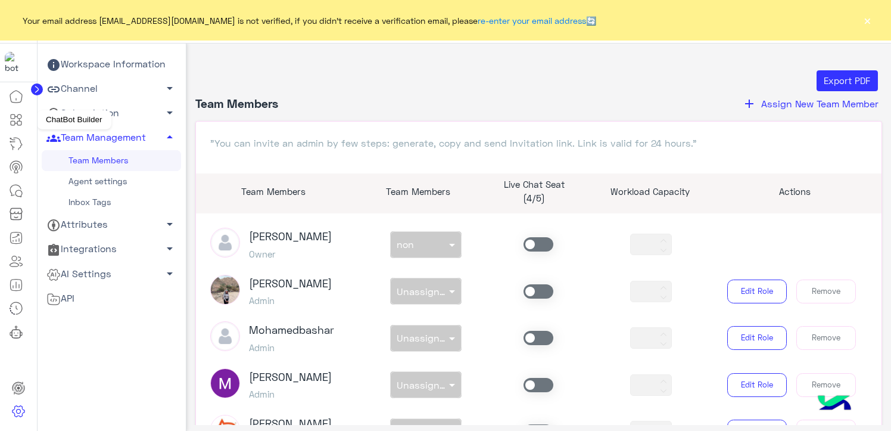
click at [13, 117] on icon at bounding box center [16, 120] width 14 height 14
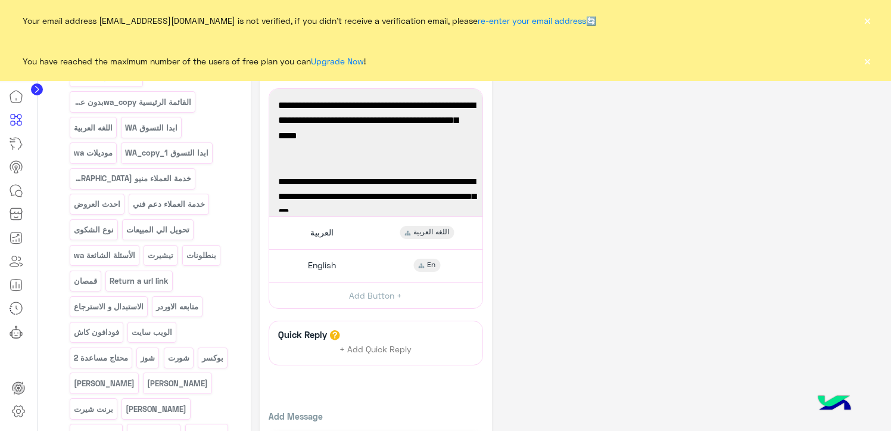
scroll to position [179, 0]
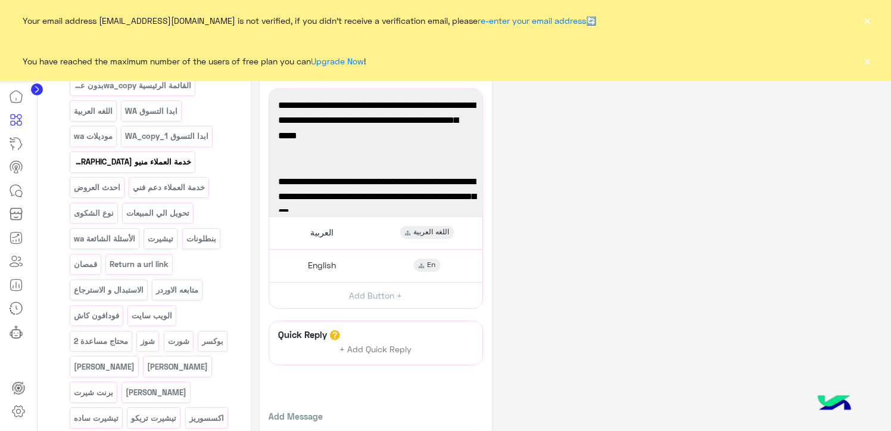
click at [93, 162] on p "خدمة العملاء منيو [GEOGRAPHIC_DATA]" at bounding box center [132, 162] width 119 height 14
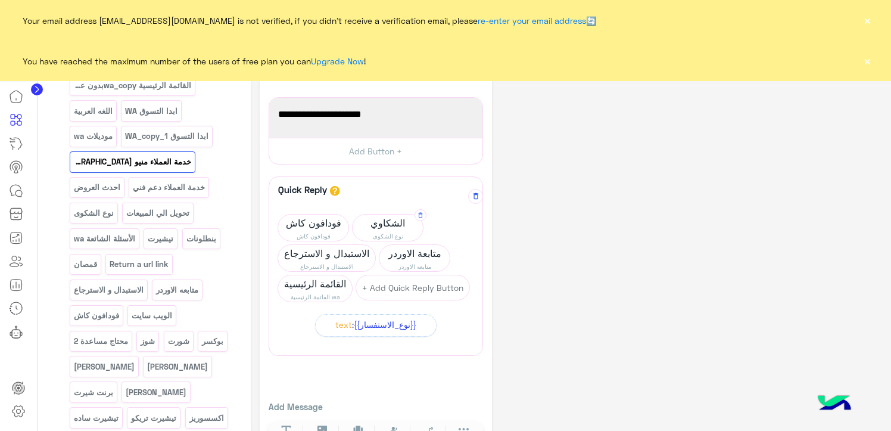
click at [392, 223] on span "الشكاوي" at bounding box center [388, 222] width 70 height 17
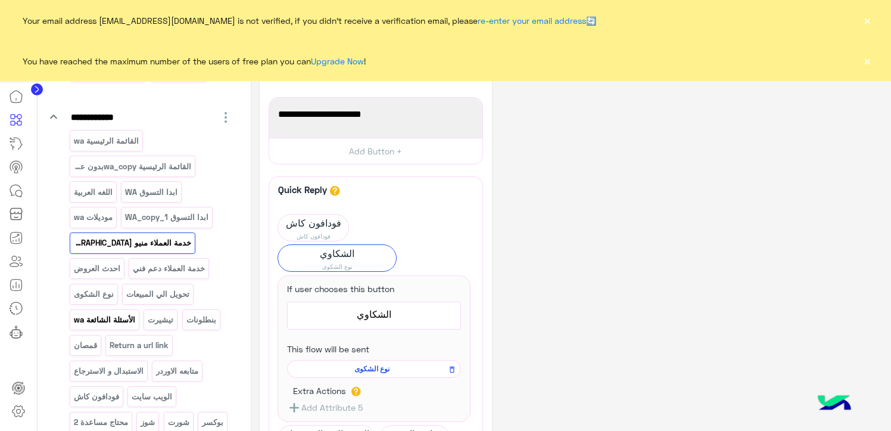
scroll to position [119, 0]
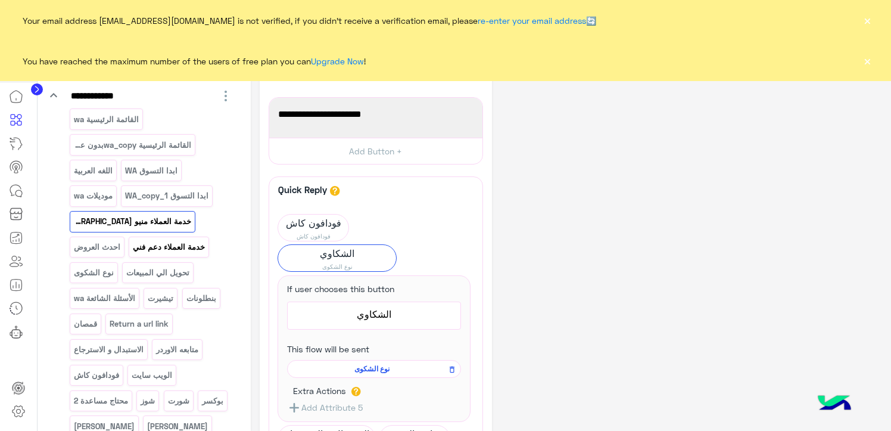
click at [132, 248] on p "خدمة العملاء دعم فني" at bounding box center [169, 247] width 74 height 14
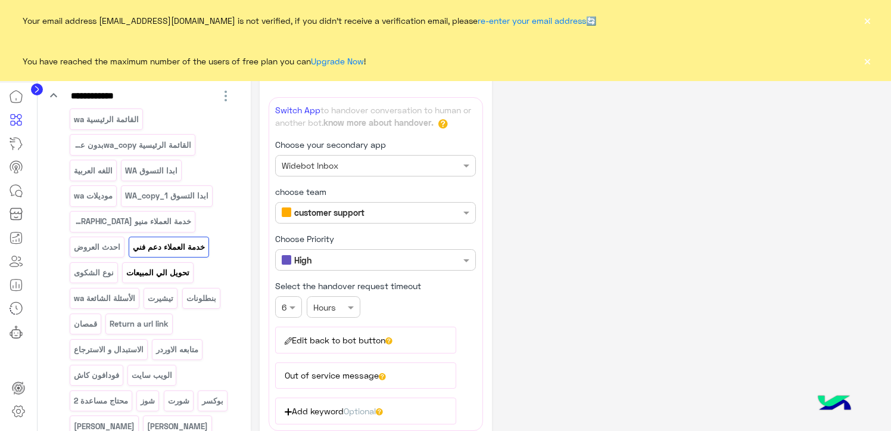
click at [126, 273] on p "تحويل الي المبيعات" at bounding box center [158, 273] width 65 height 14
click at [136, 291] on p "الأسئلة الشائعة wa" at bounding box center [104, 298] width 63 height 14
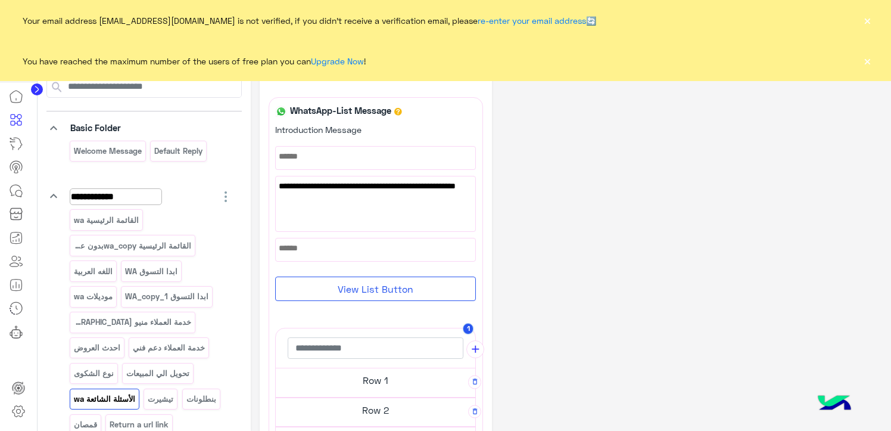
scroll to position [0, 0]
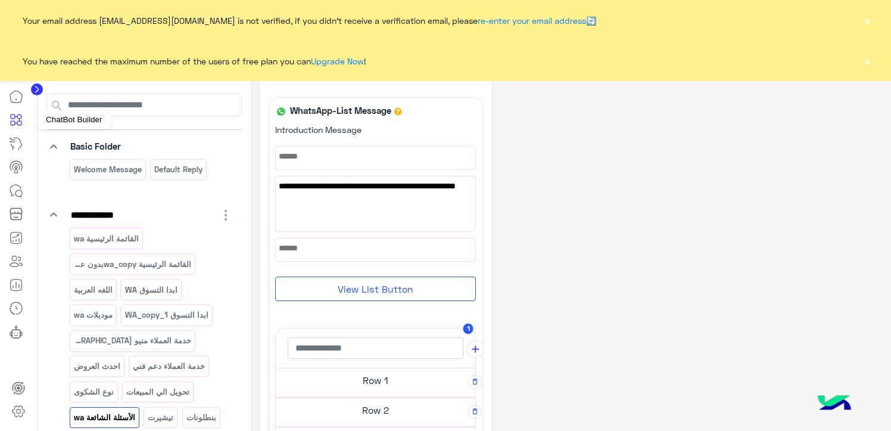
click at [16, 126] on icon at bounding box center [16, 120] width 14 height 14
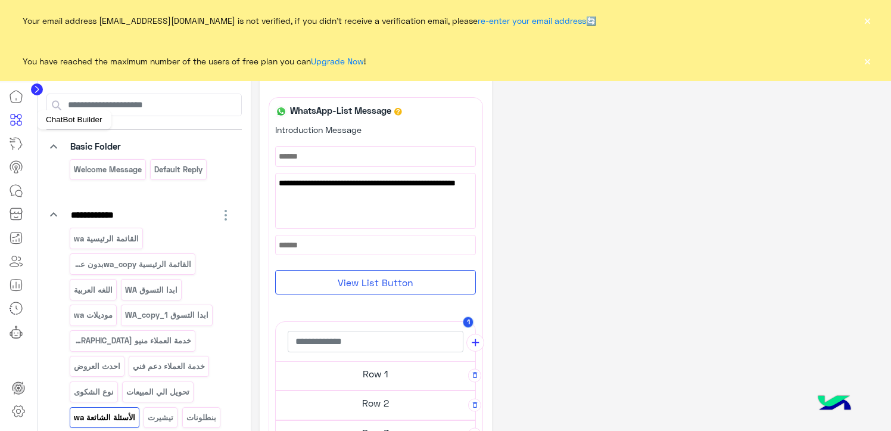
click at [18, 120] on icon at bounding box center [16, 120] width 14 height 14
click at [51, 213] on icon "keyboard_arrow_down" at bounding box center [53, 214] width 14 height 14
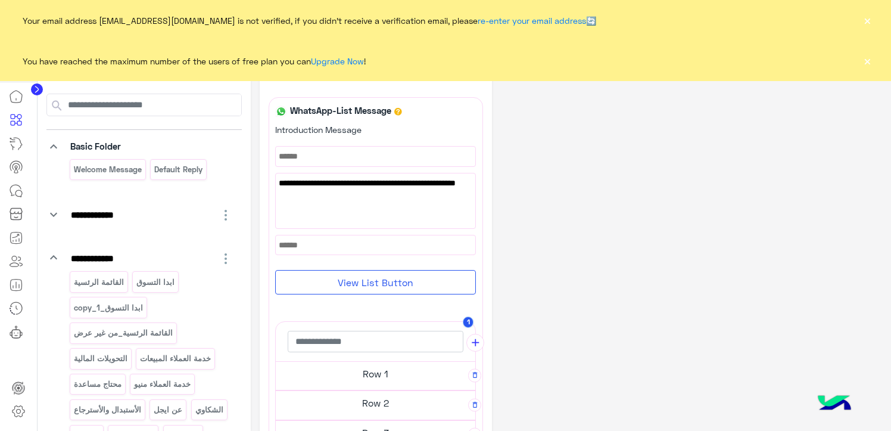
click at [51, 213] on icon "keyboard_arrow_down" at bounding box center [53, 214] width 14 height 14
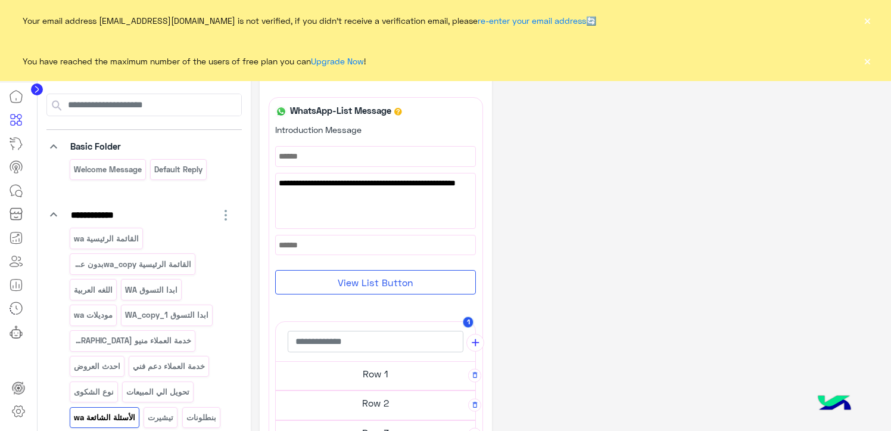
click at [52, 145] on icon "keyboard_arrow_down" at bounding box center [53, 146] width 14 height 14
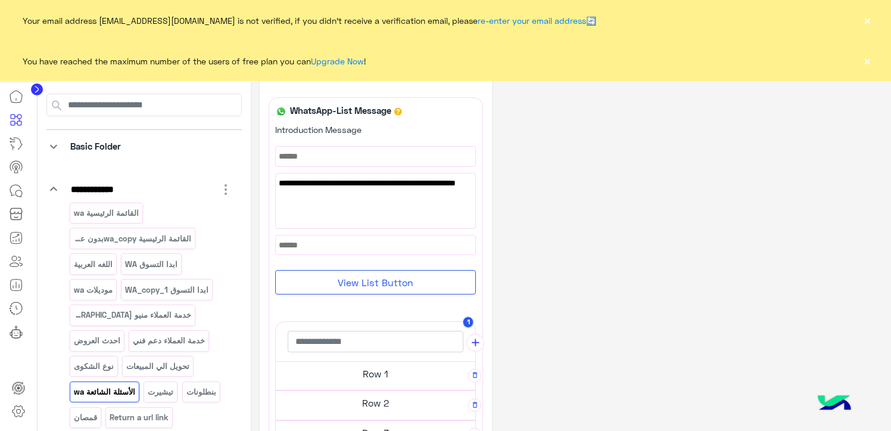
click at [54, 145] on icon "keyboard_arrow_down" at bounding box center [53, 146] width 14 height 14
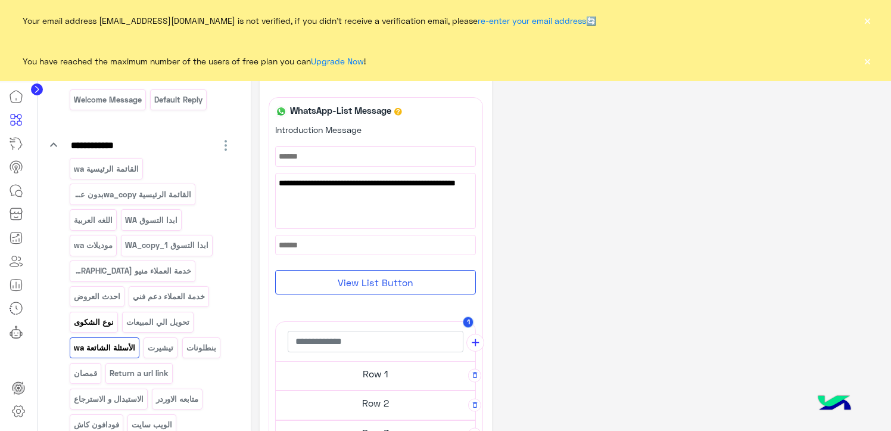
scroll to position [119, 0]
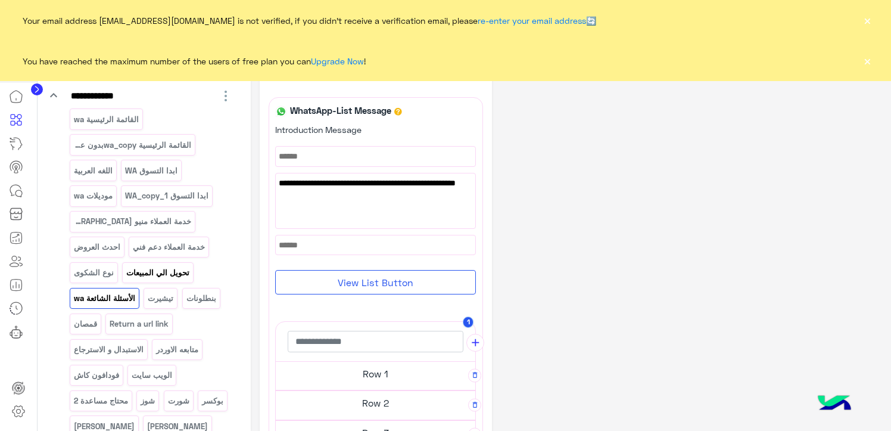
click at [126, 277] on p "تحويل الي المبيعات" at bounding box center [158, 273] width 65 height 14
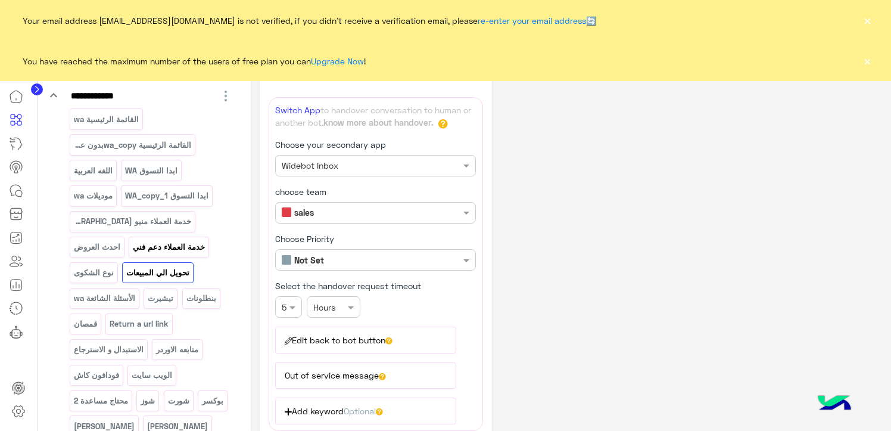
click at [132, 245] on p "خدمة العملاء دعم فني" at bounding box center [169, 247] width 74 height 14
click at [446, 171] on div "Secondary app name × Widebot Inbox" at bounding box center [375, 165] width 201 height 21
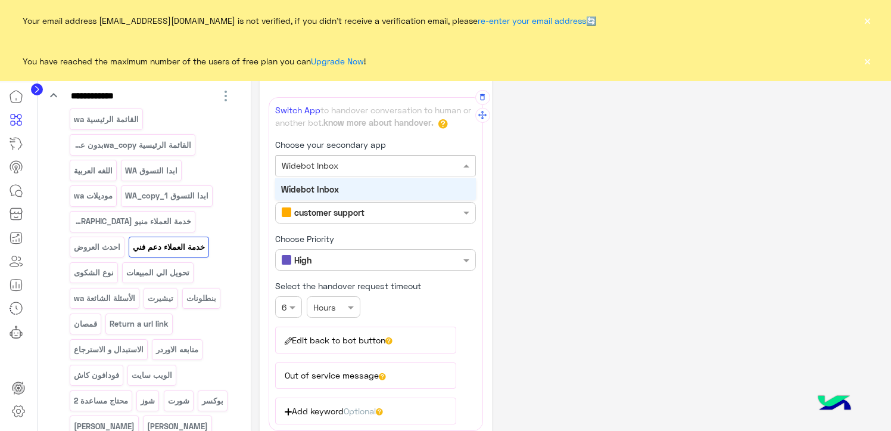
click at [446, 166] on div at bounding box center [376, 165] width 200 height 14
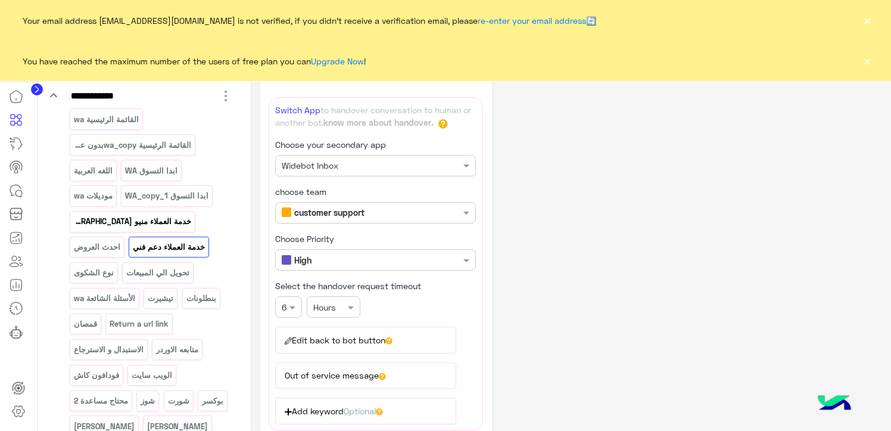
click at [132, 219] on p "خدمة العملاء منيو [GEOGRAPHIC_DATA]" at bounding box center [132, 221] width 119 height 14
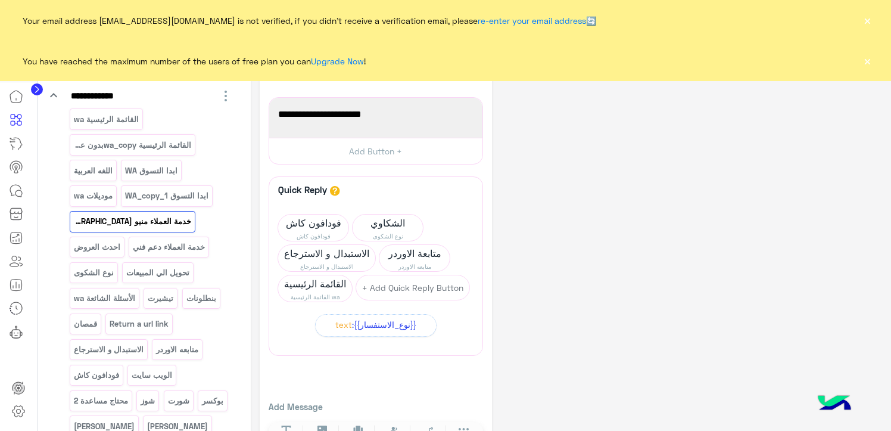
click at [668, 220] on div "**********" at bounding box center [571, 256] width 623 height 409
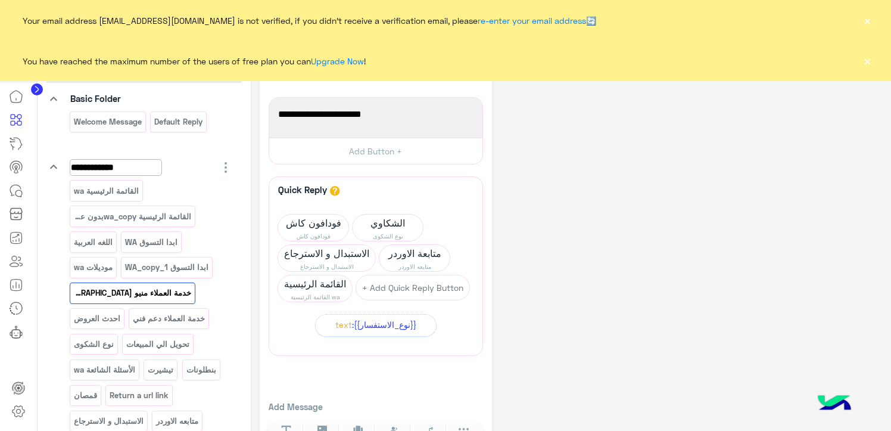
scroll to position [0, 0]
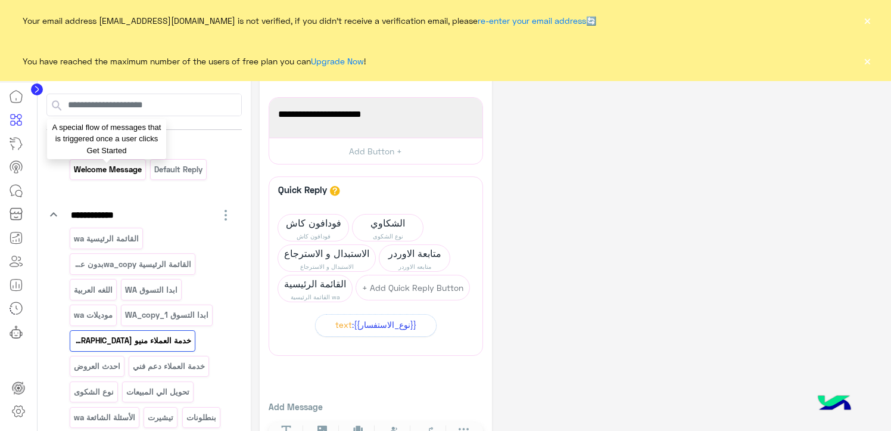
click at [89, 171] on p "Welcome Message" at bounding box center [108, 170] width 70 height 14
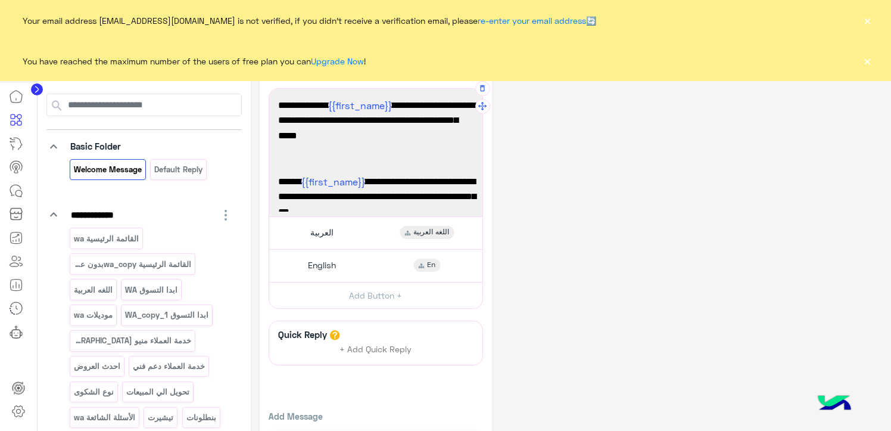
scroll to position [17, 0]
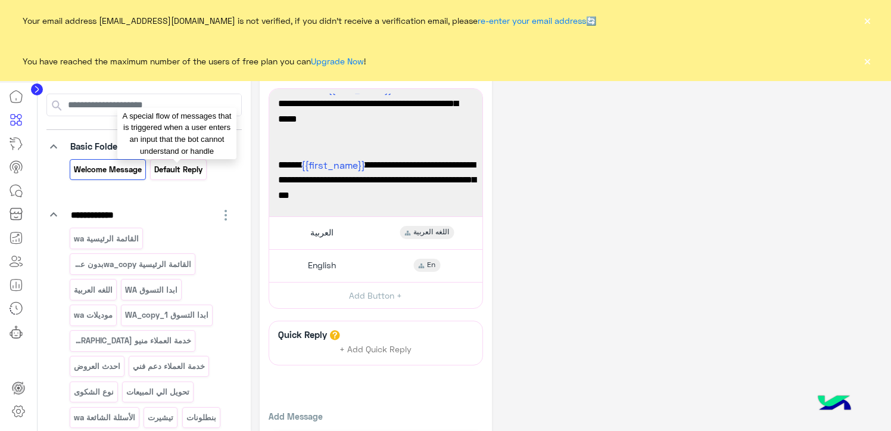
click at [191, 166] on p "Default reply" at bounding box center [179, 170] width 50 height 14
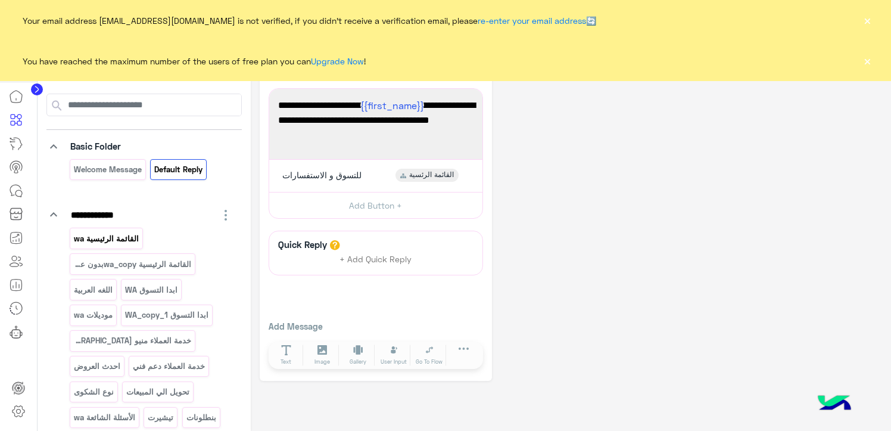
click at [96, 237] on p "القائمة الرئيسية wa" at bounding box center [106, 239] width 67 height 14
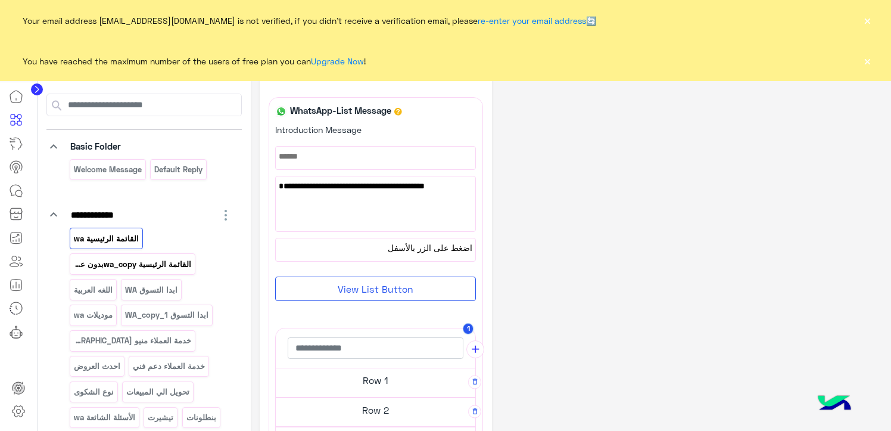
click at [160, 263] on p "القائمة الرئيسية wa_copyبدون عرض" at bounding box center [132, 264] width 119 height 14
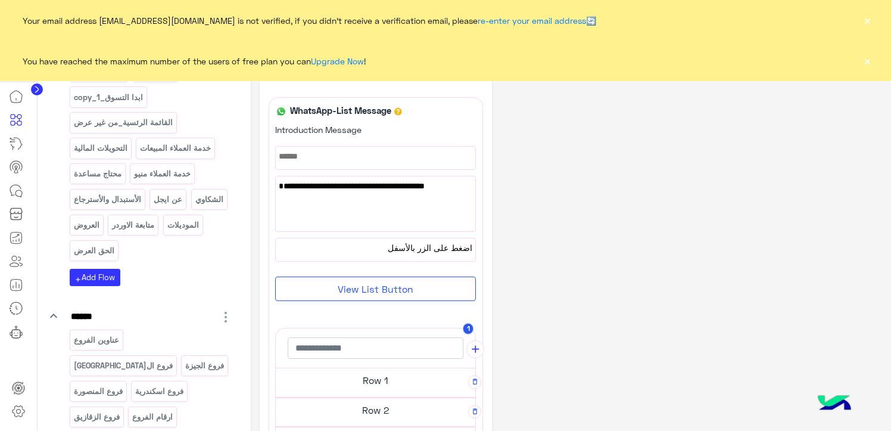
scroll to position [555, 0]
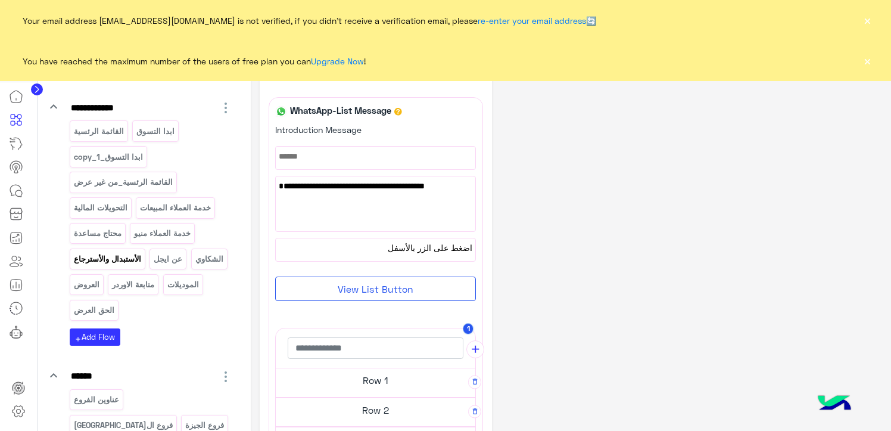
click at [89, 252] on p "الأستبدال والأسترجاع" at bounding box center [107, 259] width 69 height 14
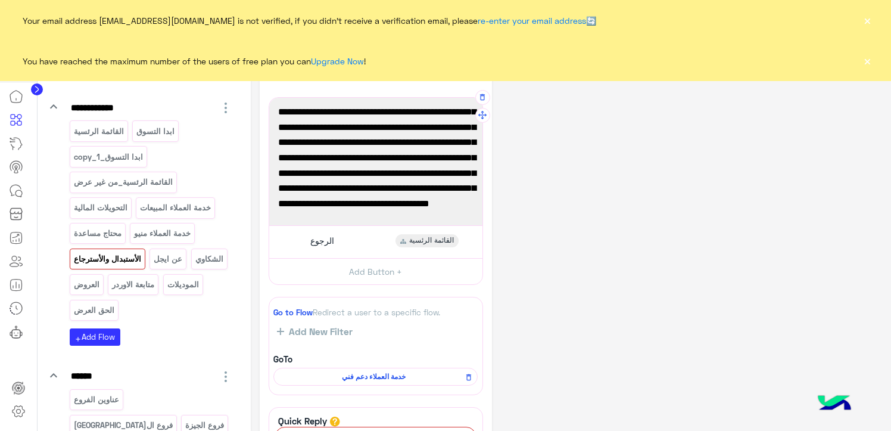
scroll to position [0, 0]
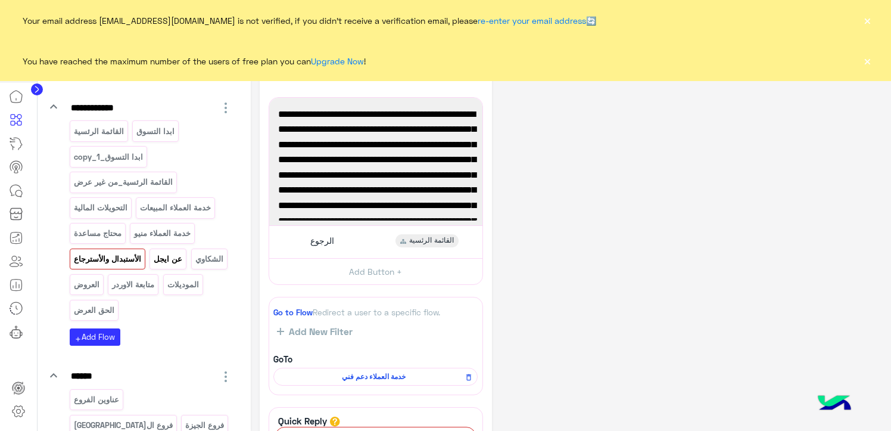
click at [175, 252] on p "عن ايجل" at bounding box center [168, 259] width 30 height 14
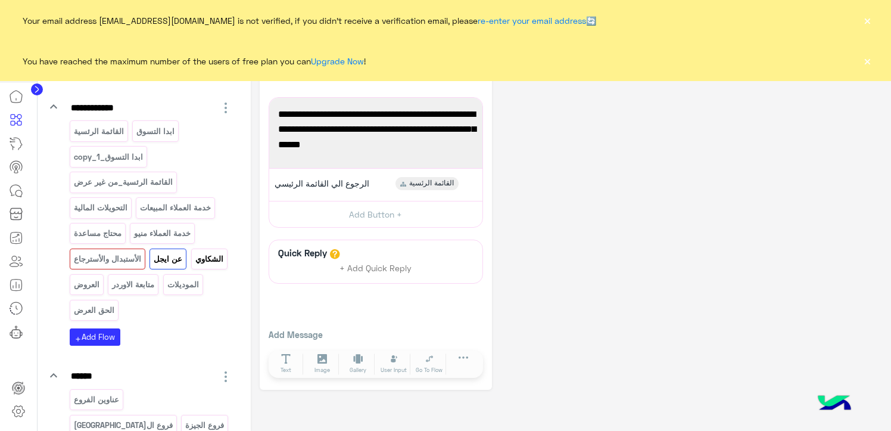
click at [194, 257] on p "الشكاوي" at bounding box center [209, 259] width 30 height 14
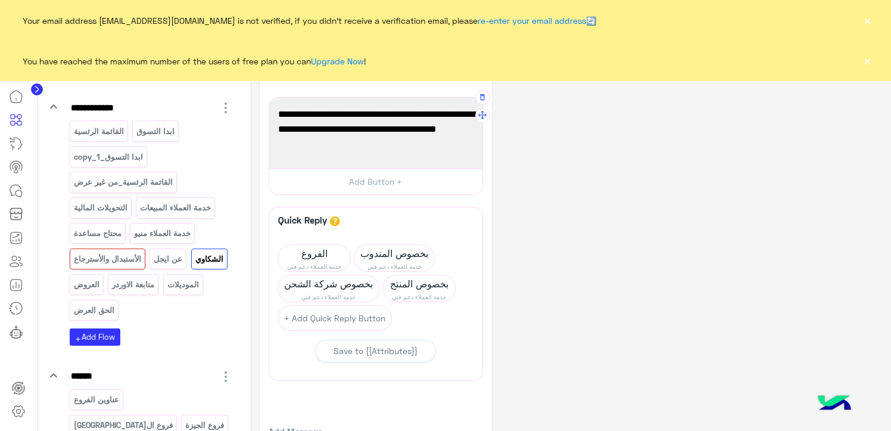
click at [357, 152] on div "نأسف عن الازعاج. سنحاول حل المشكلة بأسرع وقت ممكن ونقدر تواصلكم من القائمة التا…" at bounding box center [375, 133] width 205 height 62
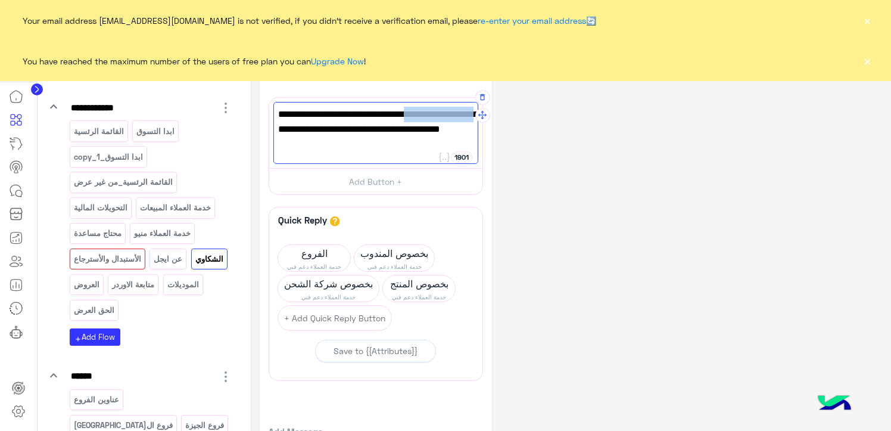
drag, startPoint x: 406, startPoint y: 114, endPoint x: 473, endPoint y: 118, distance: 66.8
click at [473, 118] on span "نأسف عن الازعاج. سنحاول حل المشكلة بأسرع وقت ممكن ونقدر تواصلكم من القائمة التا…" at bounding box center [375, 130] width 195 height 46
type textarea "**********"
click at [383, 147] on span "بنعتذر لحضرتك . سنحاول حل المشكلة بأسرع وقت ممكن ونقدر تواصلكم من القائمة التال…" at bounding box center [375, 130] width 195 height 46
click at [868, 21] on button "×" at bounding box center [867, 20] width 12 height 12
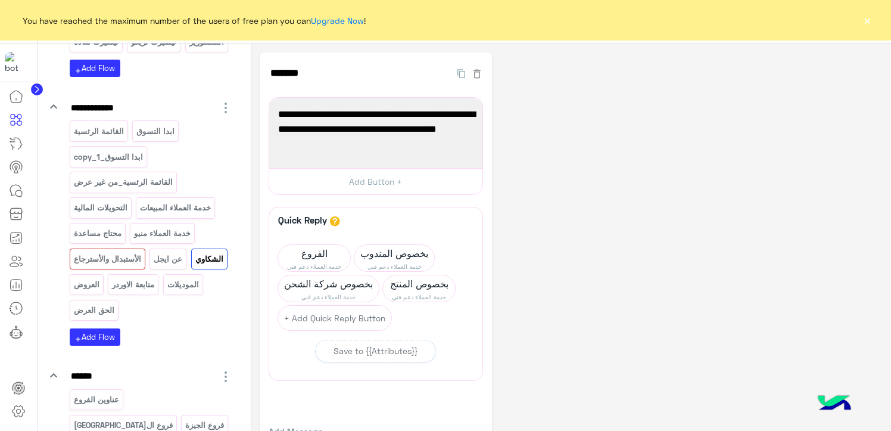
click at [863, 17] on button "×" at bounding box center [867, 20] width 12 height 12
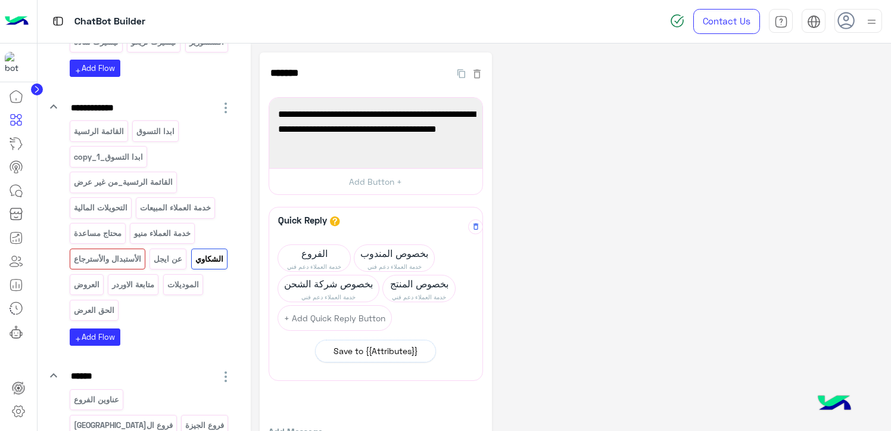
click at [352, 352] on div "Save to {{Attributes}}" at bounding box center [376, 350] width 84 height 13
click at [624, 237] on div "**********" at bounding box center [571, 281] width 623 height 458
click at [434, 115] on span "بنعتذر لحضرتك . سنحاول حل المشكلة بأسرع وقت ممكن ونقدر تواصلكم من القائمة التال…" at bounding box center [375, 130] width 195 height 46
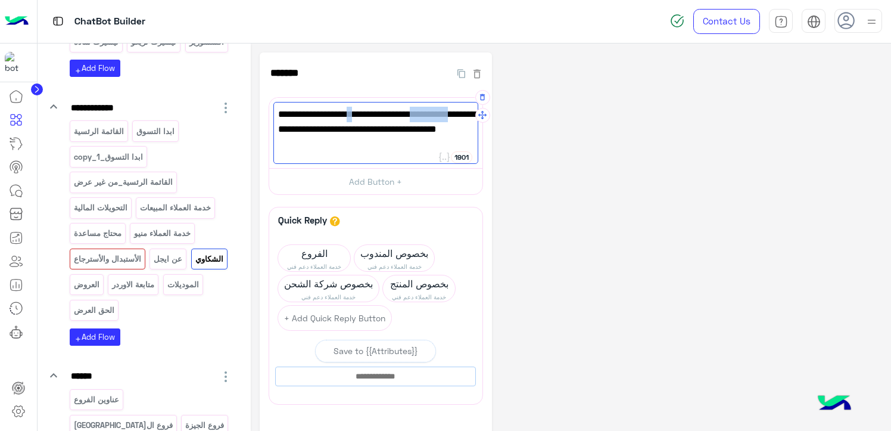
click at [434, 115] on span "بنعتذر لحضرتك . سنحاول حل المشكلة بأسرع وقت ممكن ونقدر تواصلكم من القائمة التال…" at bounding box center [375, 130] width 195 height 46
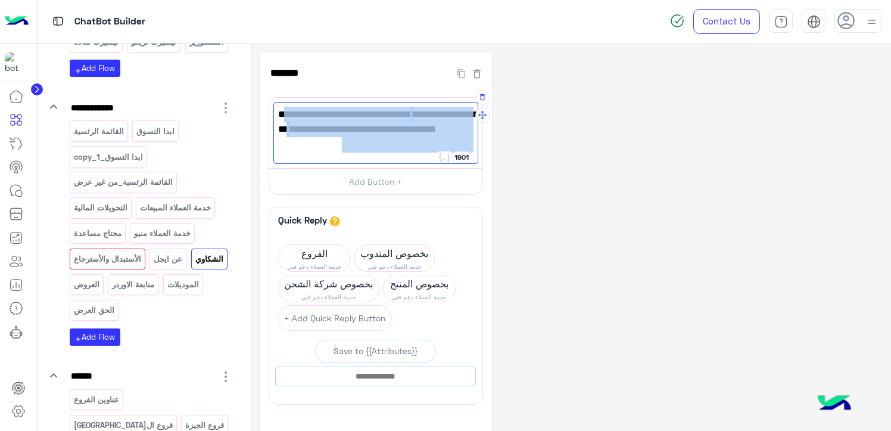
drag, startPoint x: 434, startPoint y: 115, endPoint x: 437, endPoint y: 140, distance: 25.2
click at [437, 140] on span "بنعتذر لحضرتك . سنحاول حل المشكلة بأسرع وقت ممكن ونقدر تواصلكم من القائمة التال…" at bounding box center [375, 130] width 195 height 46
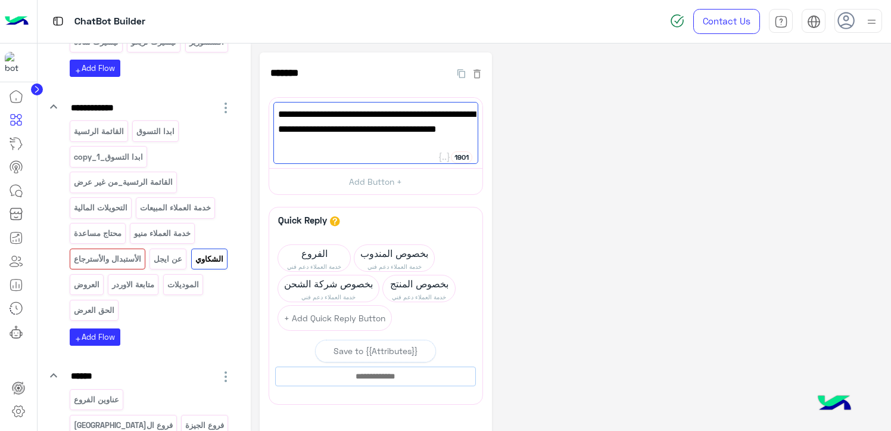
drag, startPoint x: 612, startPoint y: 138, endPoint x: 601, endPoint y: 135, distance: 11.6
click at [612, 138] on div "**********" at bounding box center [571, 281] width 623 height 458
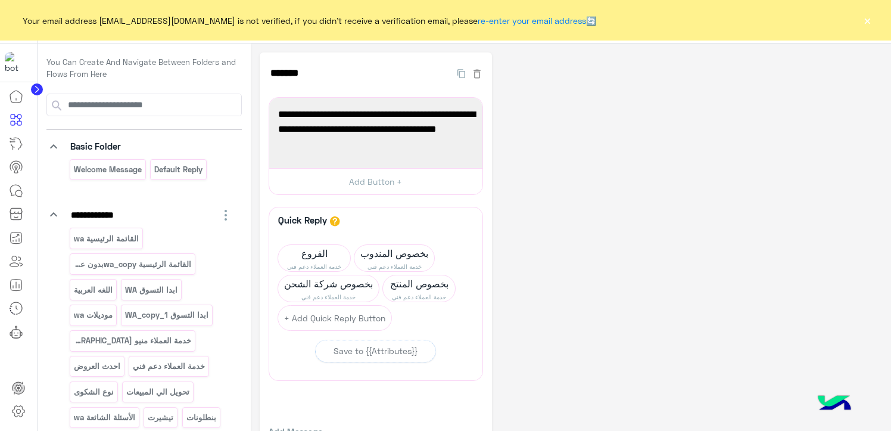
click at [867, 16] on button "×" at bounding box center [867, 20] width 12 height 12
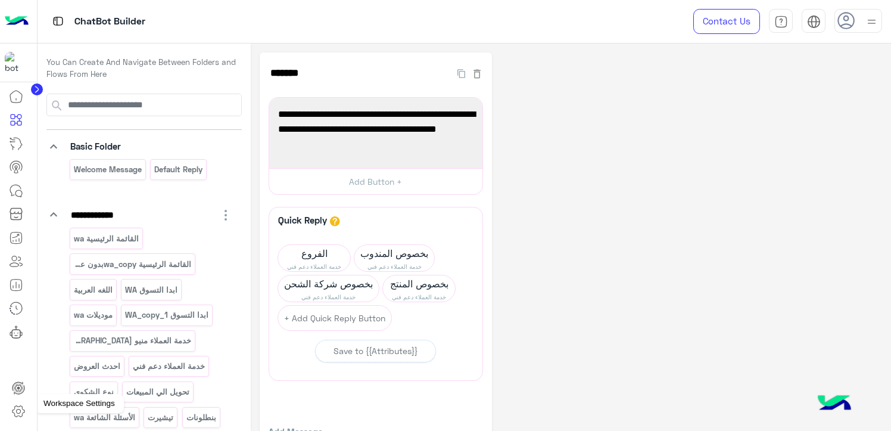
click at [18, 412] on icon at bounding box center [18, 411] width 14 height 14
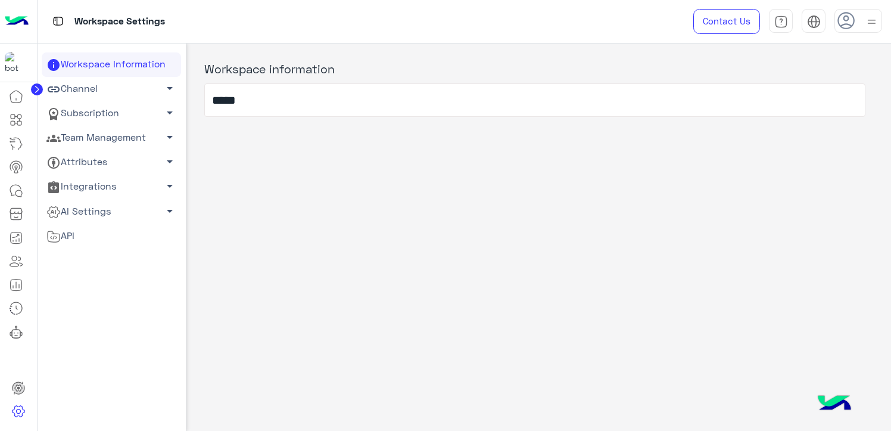
click at [114, 141] on link "Team Management arrow_drop_down" at bounding box center [111, 138] width 139 height 24
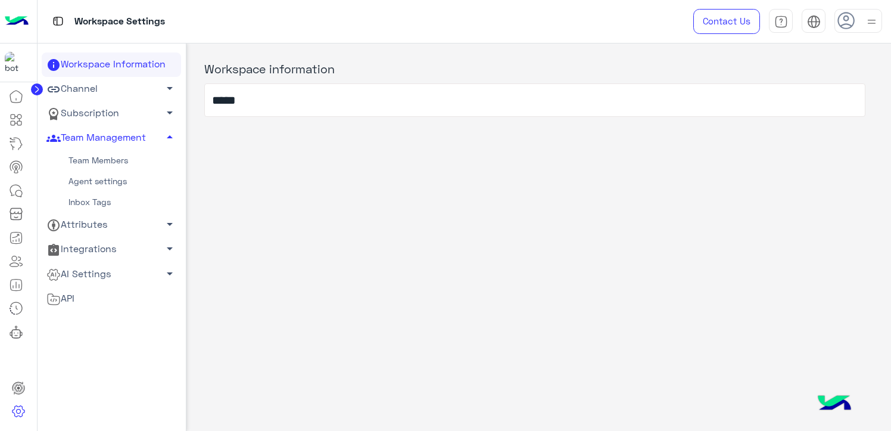
click at [103, 161] on link "Team Members" at bounding box center [111, 160] width 139 height 21
